Goal: Information Seeking & Learning: Learn about a topic

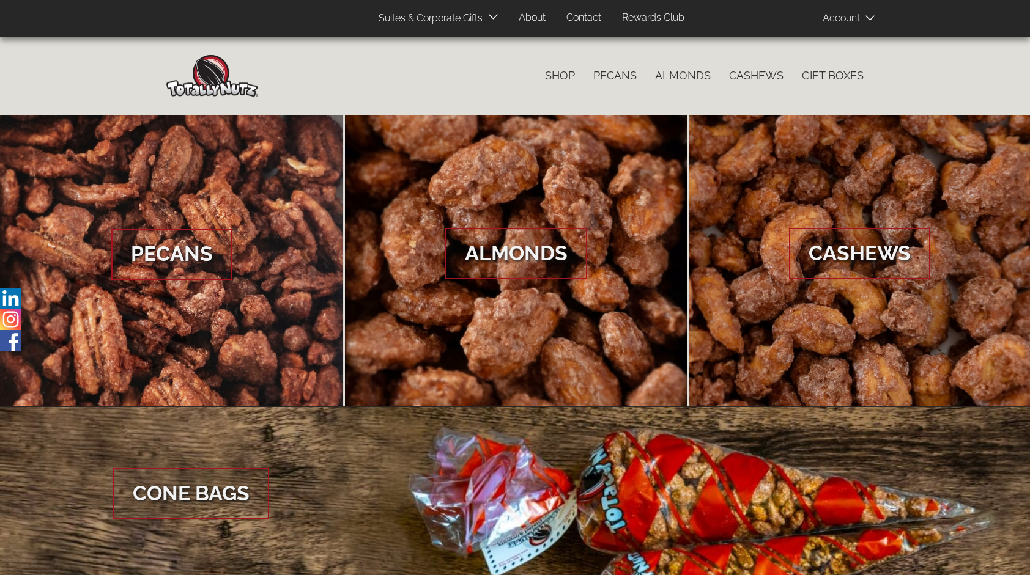
click at [838, 18] on span at bounding box center [852, 18] width 61 height 24
click at [847, 45] on link "Log In" at bounding box center [860, 40] width 75 height 18
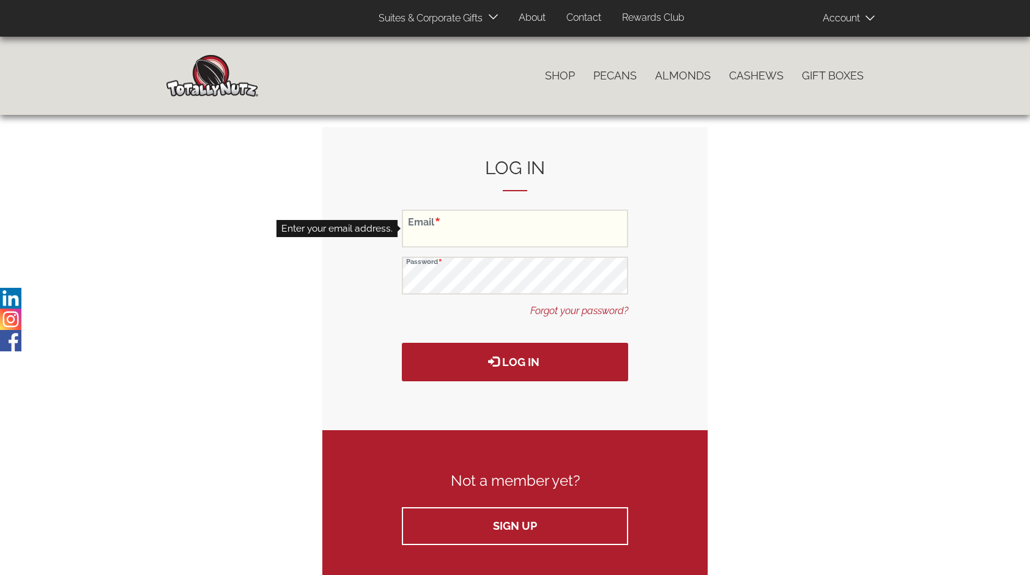
click at [497, 237] on input "Email" at bounding box center [515, 229] width 226 height 38
type input "twobranches@totallynutz.com"
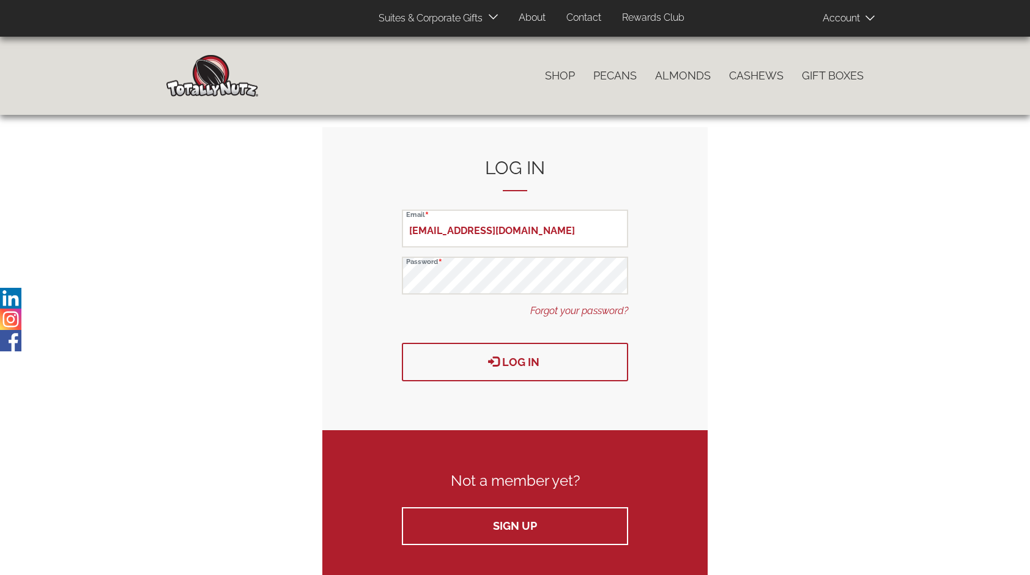
click at [514, 358] on button "Log in" at bounding box center [515, 362] width 226 height 39
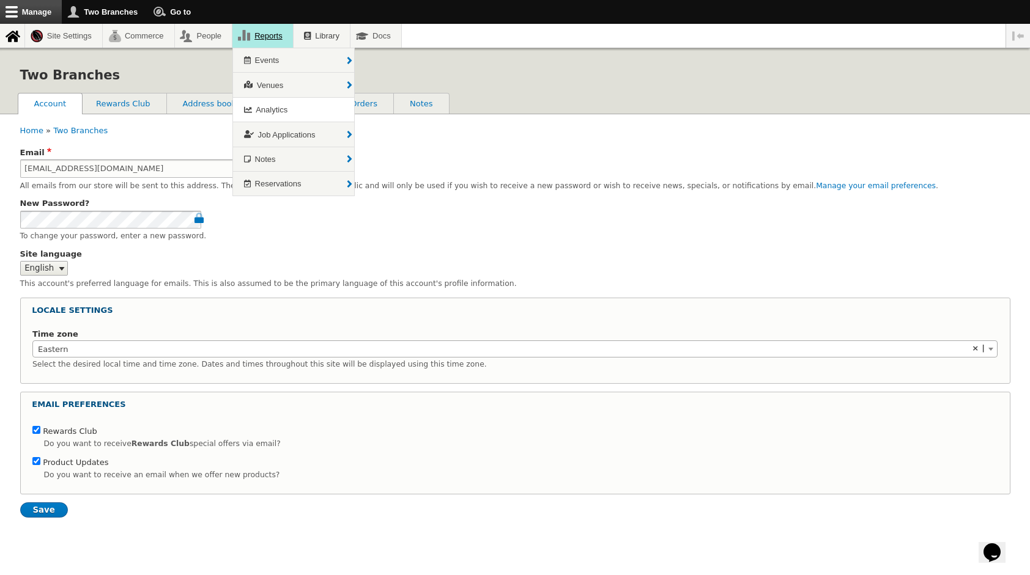
click at [254, 36] on link "Reports" at bounding box center [262, 36] width 61 height 24
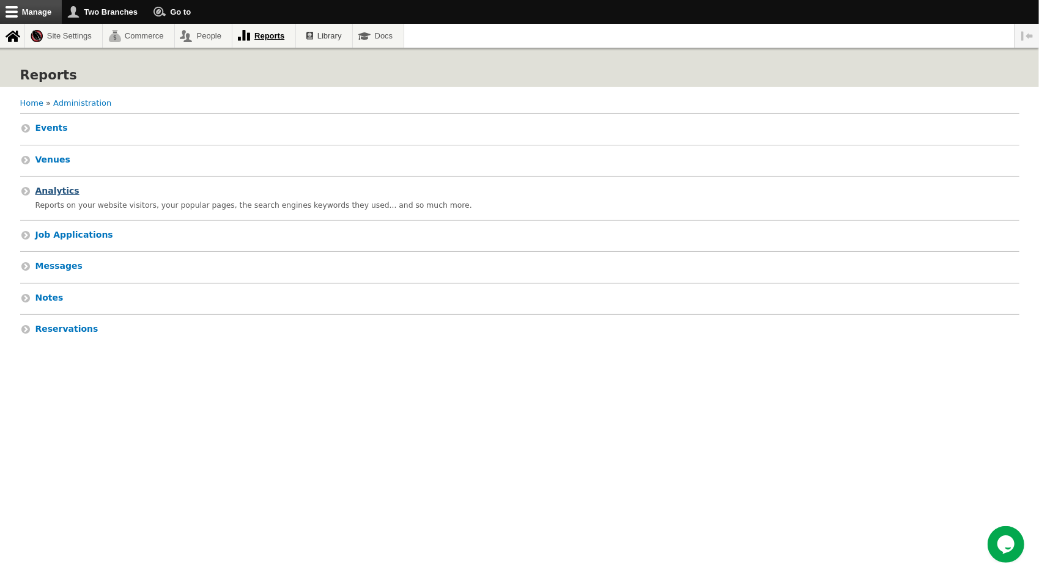
click at [152, 211] on link "Analytics Reports on your website visitors, your popular pages, the search engi…" at bounding box center [519, 198] width 999 height 43
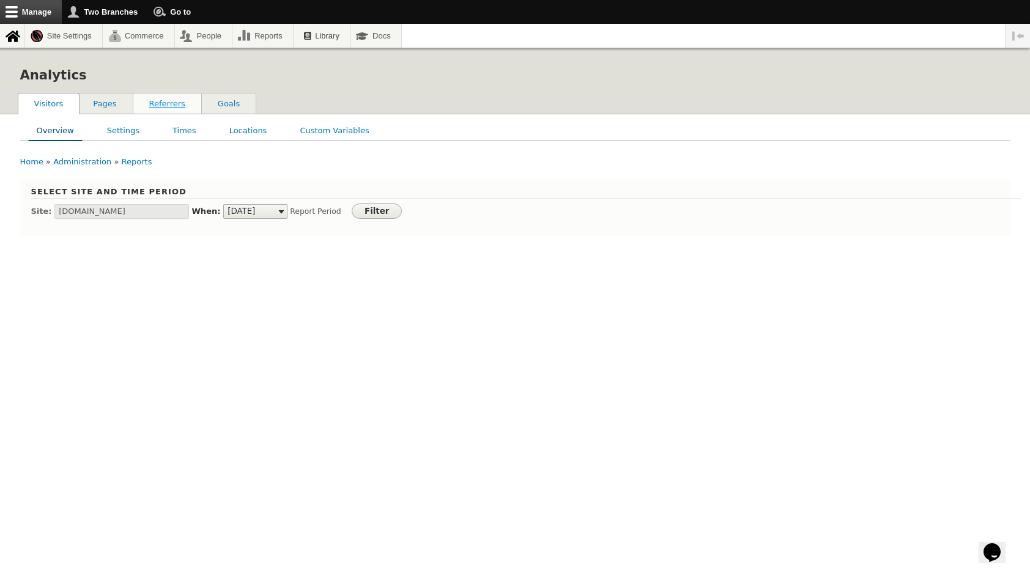
click at [164, 99] on link "Referrers" at bounding box center [167, 104] width 68 height 21
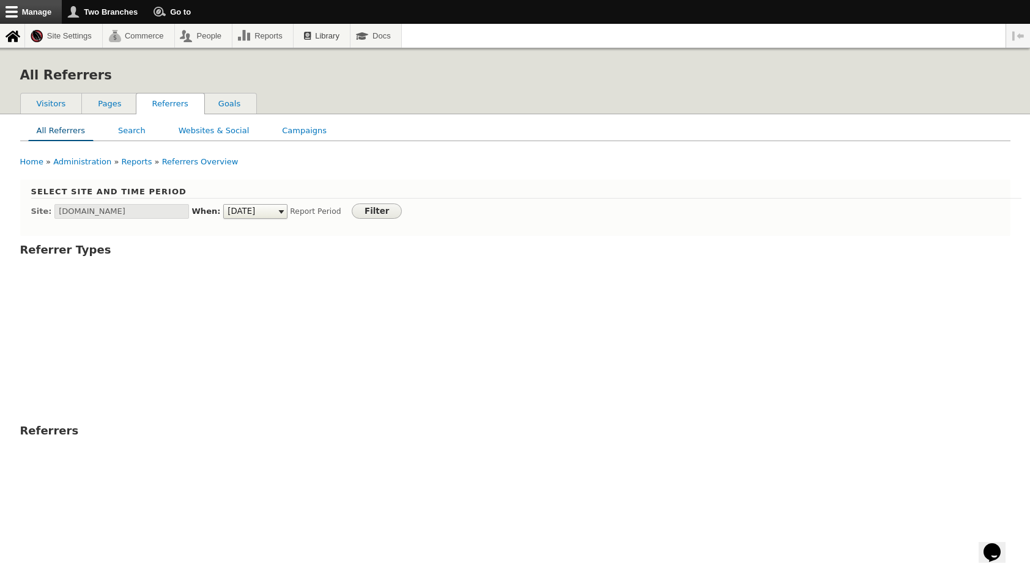
click at [273, 215] on select "Today Yesterday Last week Last month Last year" at bounding box center [255, 211] width 65 height 15
select select "2"
click at [223, 205] on select "Today Yesterday Last week Last month Last year" at bounding box center [255, 211] width 65 height 15
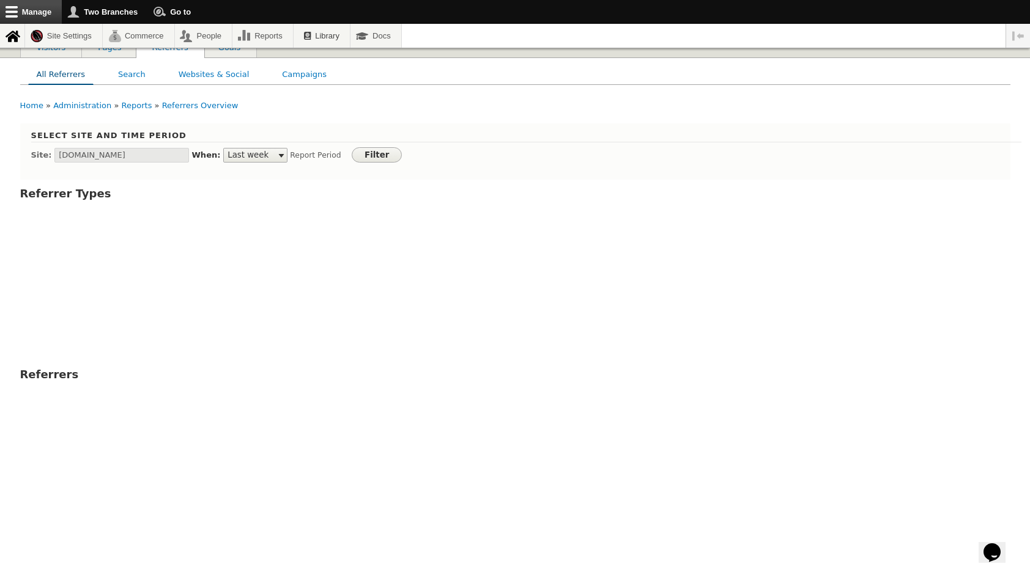
scroll to position [57, 0]
click at [128, 103] on link "Reports" at bounding box center [137, 104] width 31 height 9
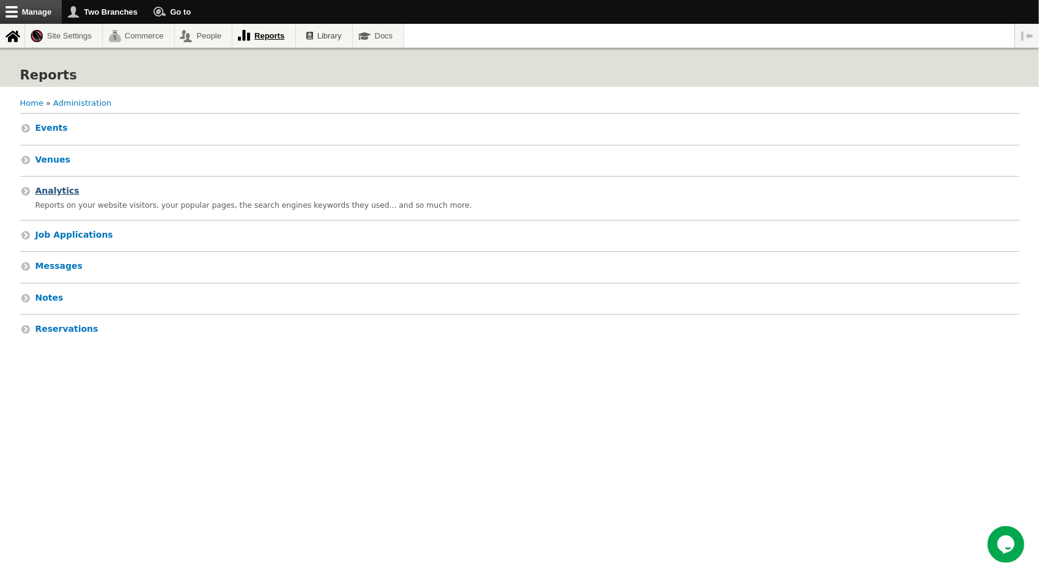
click at [56, 191] on span "Analytics" at bounding box center [57, 191] width 44 height 10
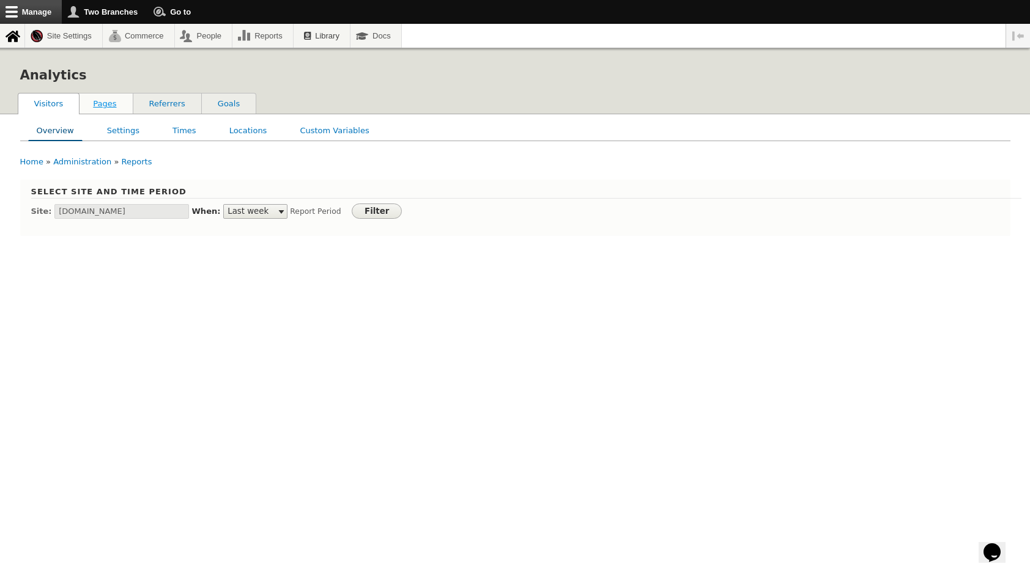
click at [105, 105] on link "Pages" at bounding box center [104, 104] width 55 height 21
click at [116, 125] on link "Entry Pages" at bounding box center [116, 130] width 63 height 20
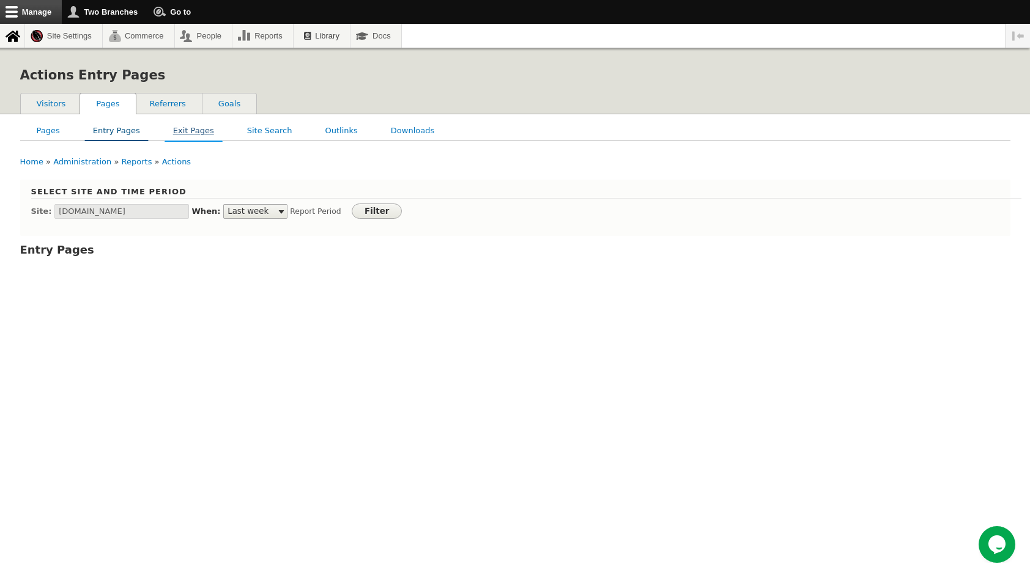
click at [185, 128] on link "Exit Pages" at bounding box center [193, 130] width 57 height 20
click at [259, 135] on link "Site Search" at bounding box center [269, 130] width 61 height 20
click at [329, 131] on link "Outlinks" at bounding box center [341, 130] width 48 height 20
click at [396, 131] on link "Downloads" at bounding box center [412, 130] width 59 height 20
click at [173, 100] on link "Referrers" at bounding box center [168, 104] width 68 height 21
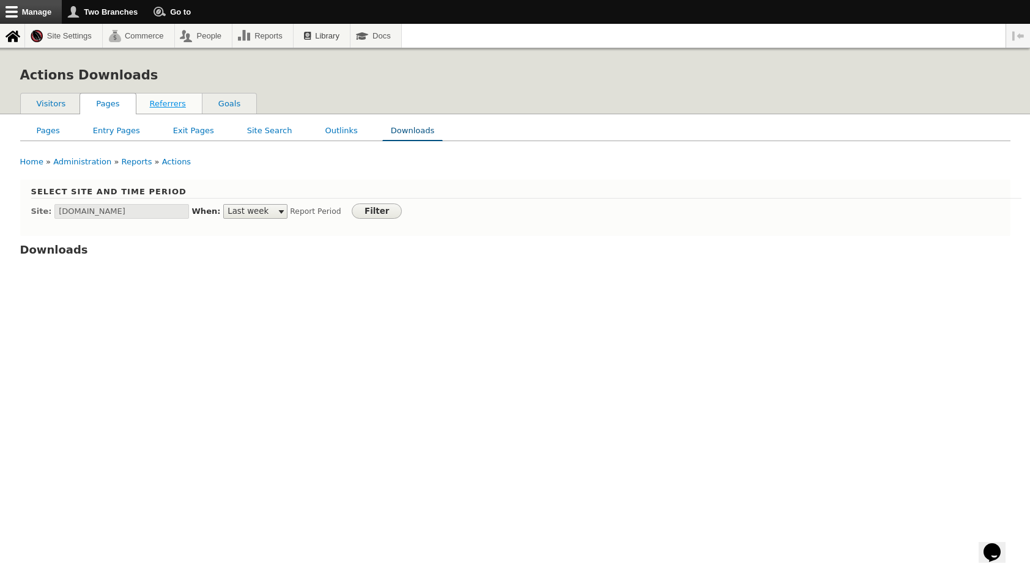
click at [160, 101] on link "Referrers" at bounding box center [168, 104] width 68 height 21
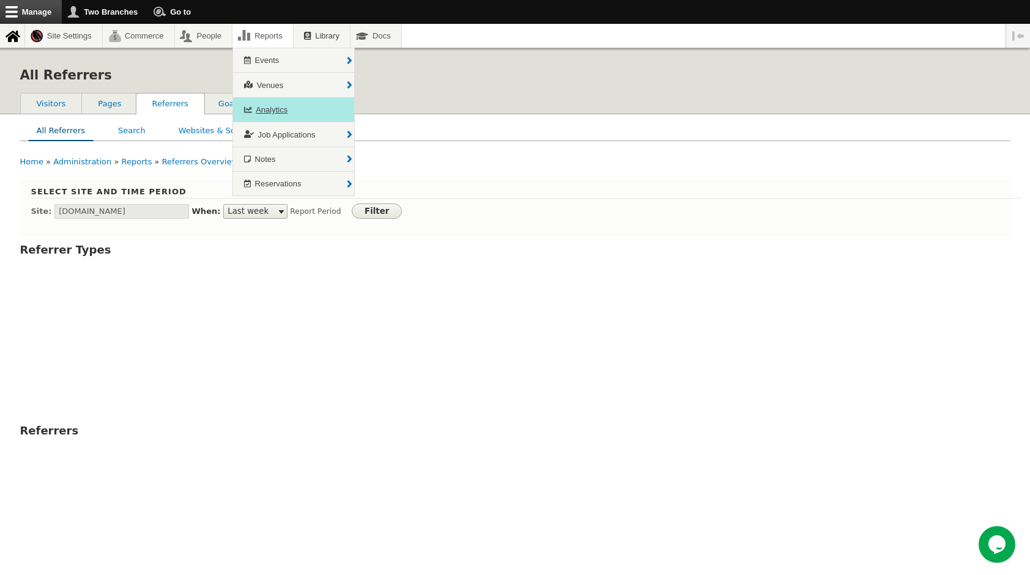
click at [268, 105] on span "Analytics" at bounding box center [272, 109] width 32 height 9
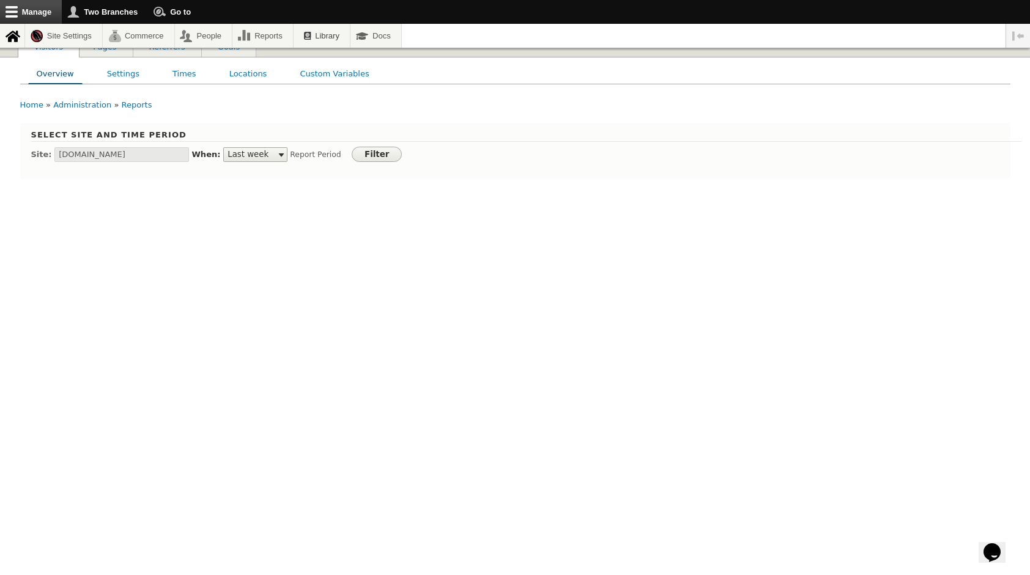
scroll to position [44, 0]
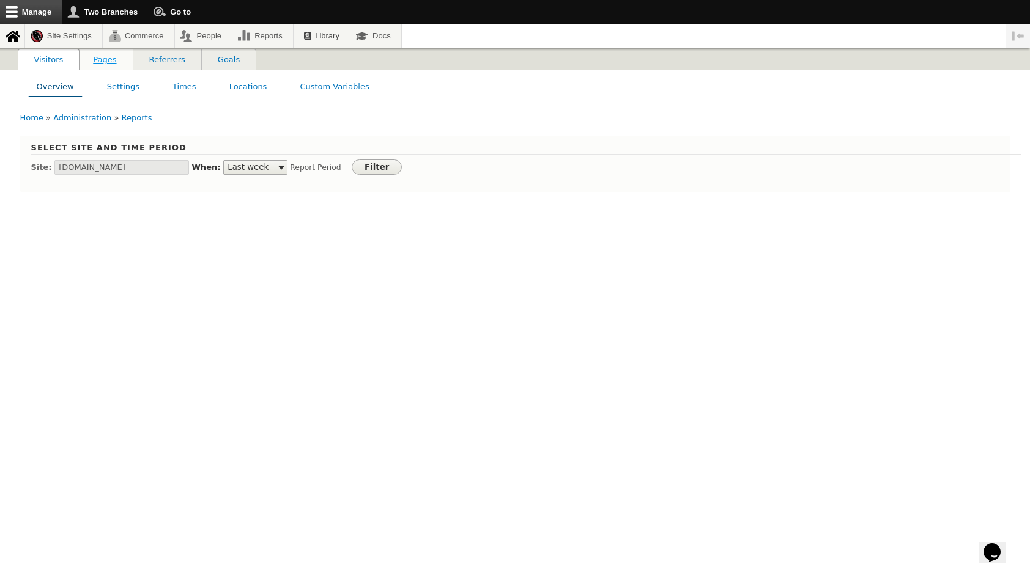
click at [100, 60] on link "Pages" at bounding box center [104, 60] width 55 height 21
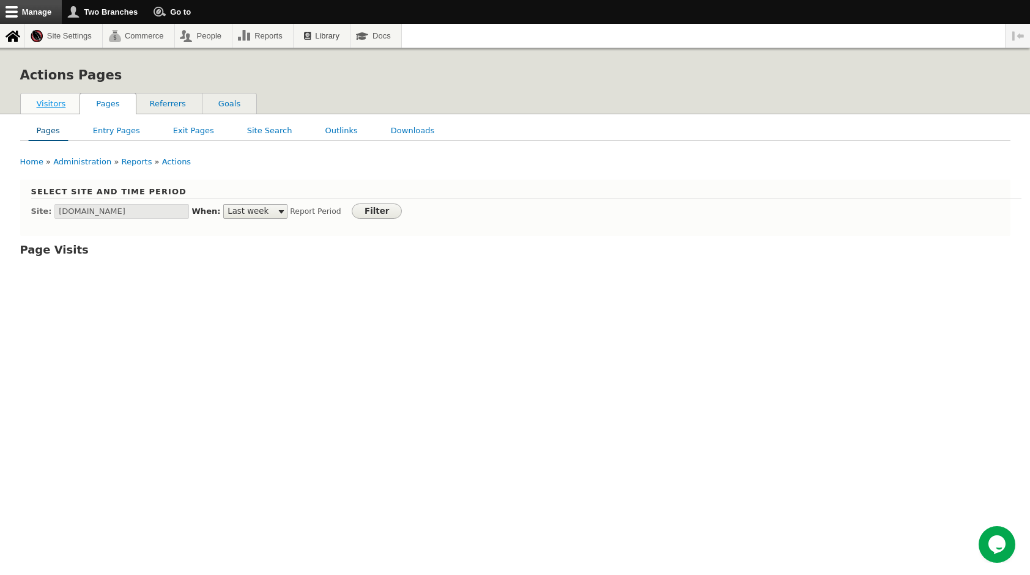
click at [56, 103] on link "Visitors" at bounding box center [51, 104] width 61 height 21
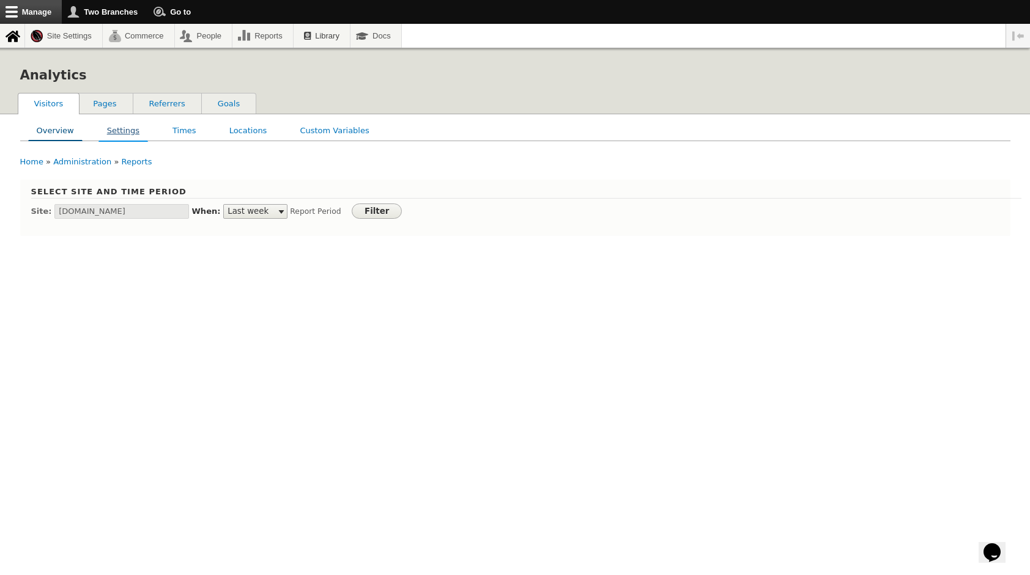
click at [111, 127] on link "Settings" at bounding box center [123, 130] width 48 height 20
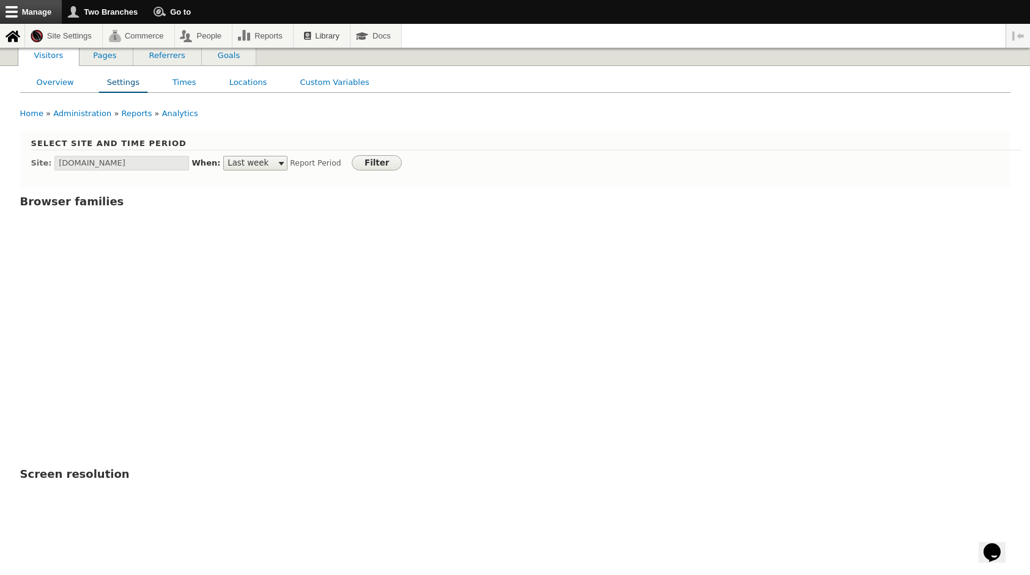
scroll to position [18, 0]
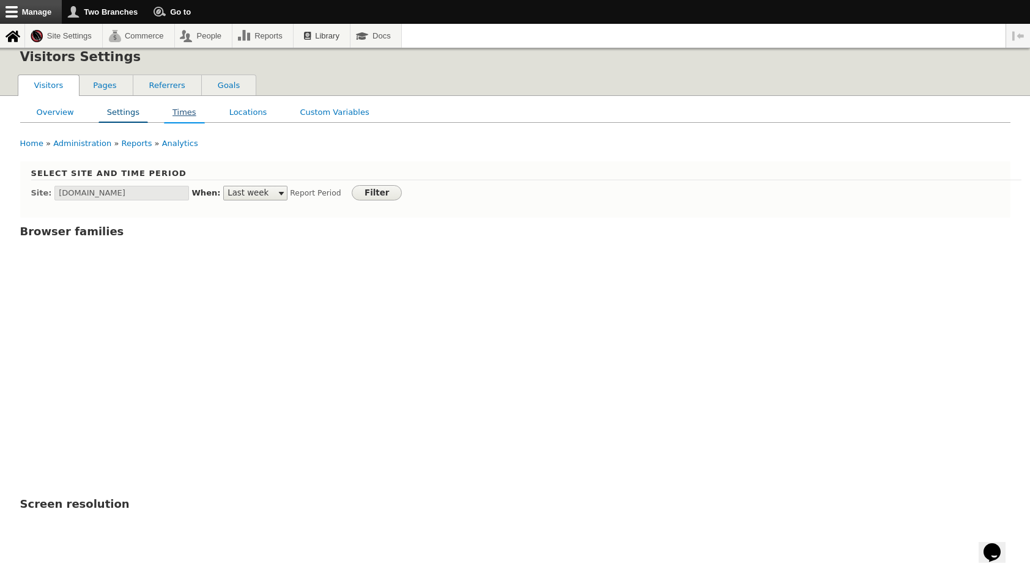
click at [182, 109] on link "Times" at bounding box center [184, 112] width 40 height 20
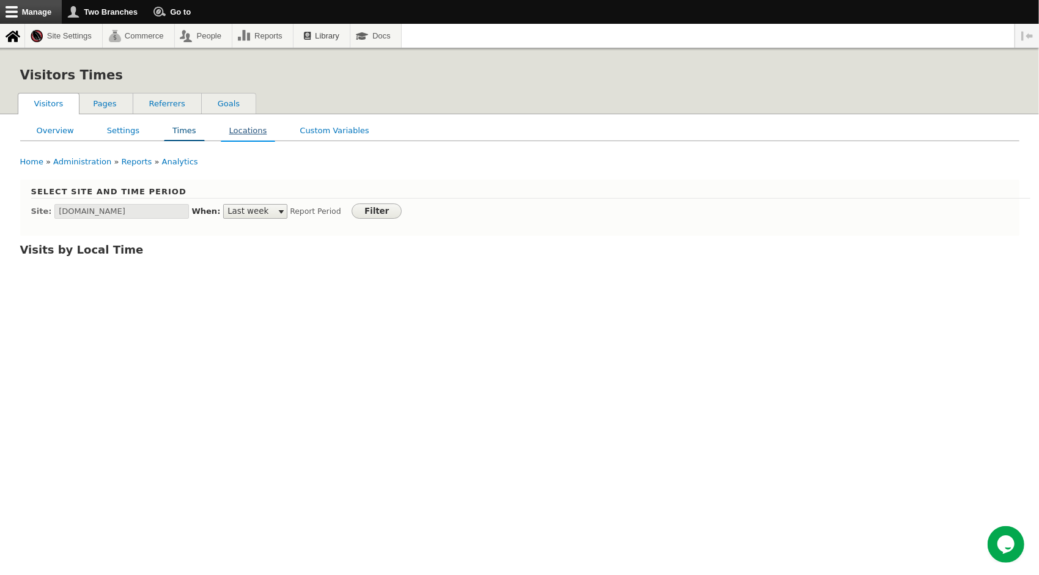
click at [236, 131] on link "Locations" at bounding box center [248, 130] width 54 height 20
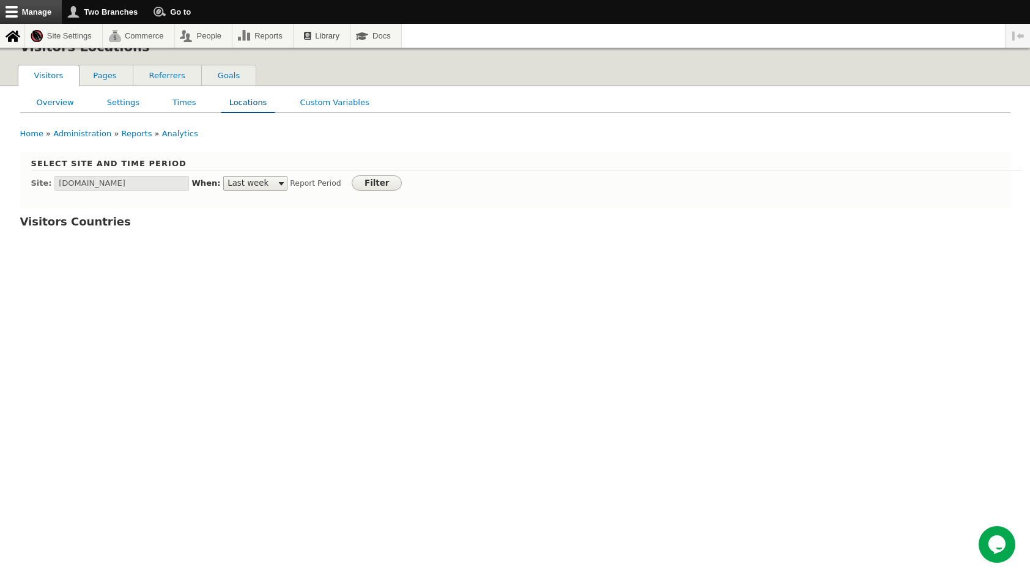
scroll to position [19, 0]
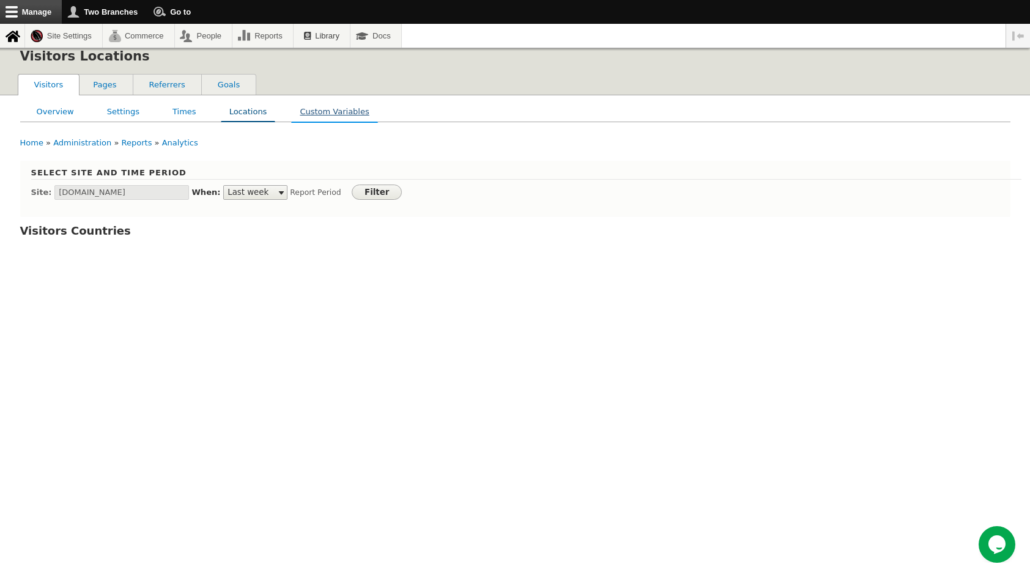
click at [320, 114] on link "Custom Variables" at bounding box center [334, 111] width 85 height 20
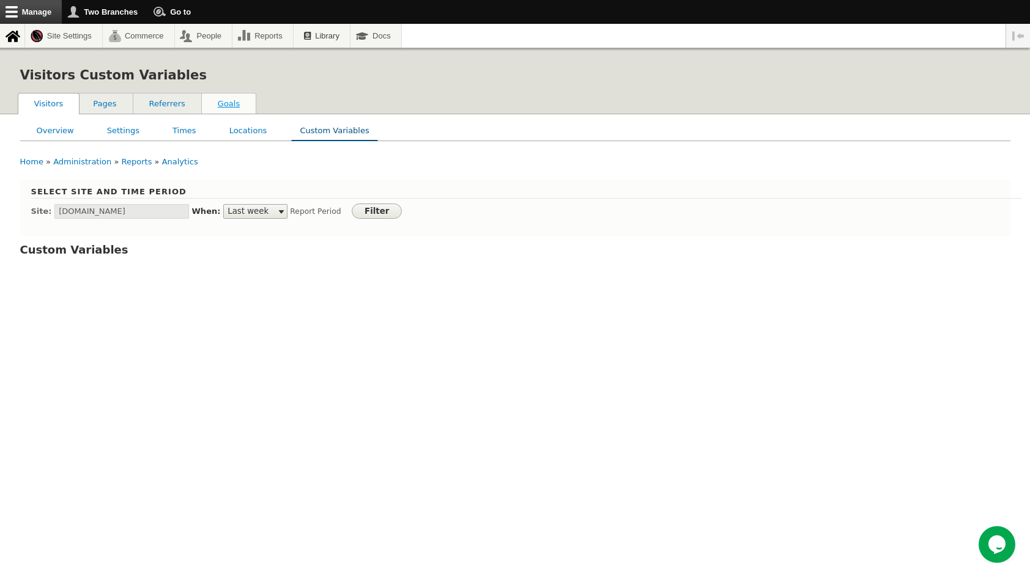
click at [223, 105] on link "Goals" at bounding box center [229, 104] width 54 height 21
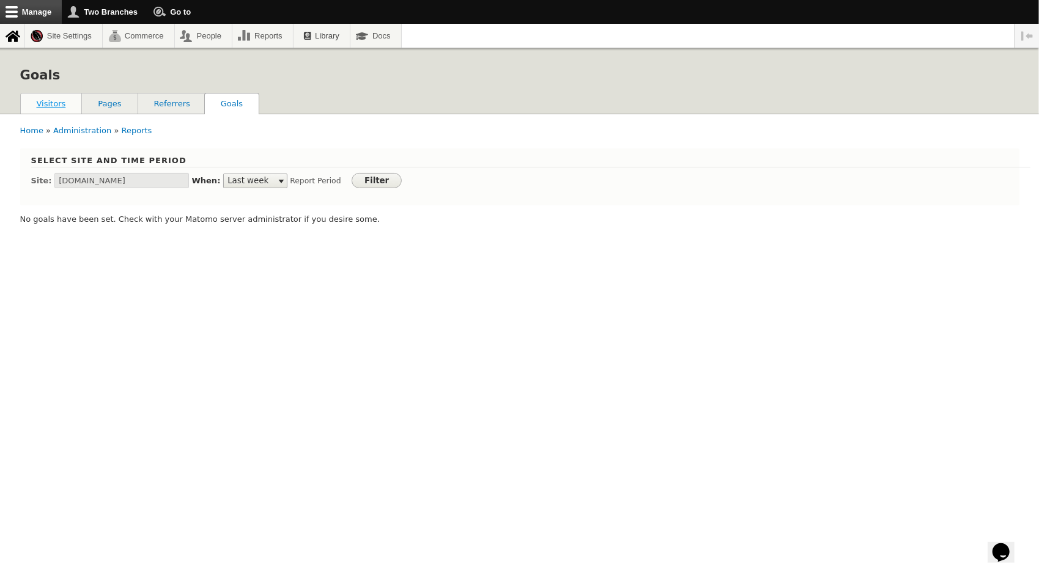
click at [39, 97] on link "Visitors" at bounding box center [51, 104] width 61 height 21
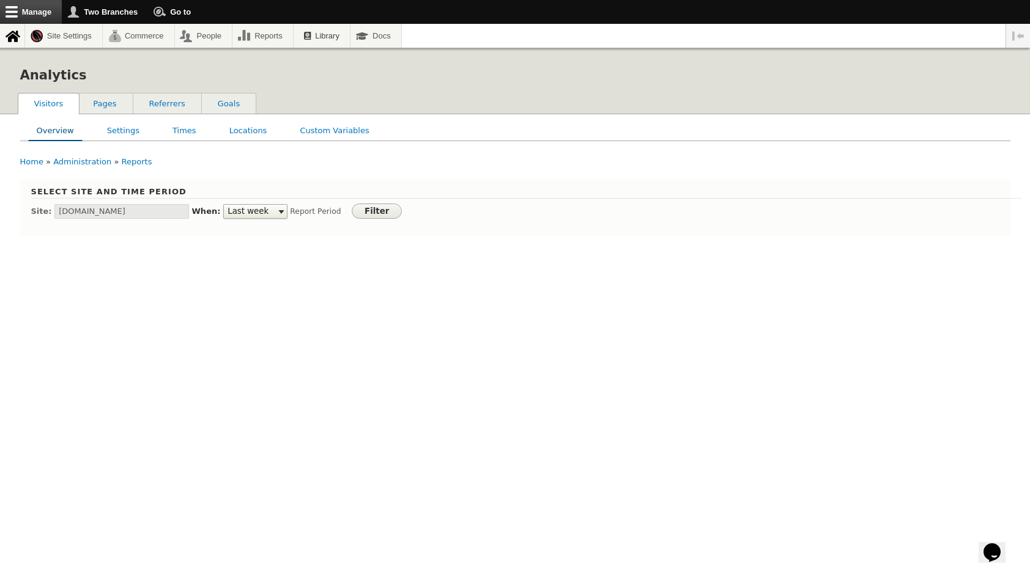
click at [255, 213] on select "Today Yesterday Last week Last month Last year" at bounding box center [255, 211] width 65 height 15
select select "3"
click at [223, 205] on select "Today Yesterday Last week Last month Last year" at bounding box center [255, 211] width 65 height 15
